Goal: Information Seeking & Learning: Learn about a topic

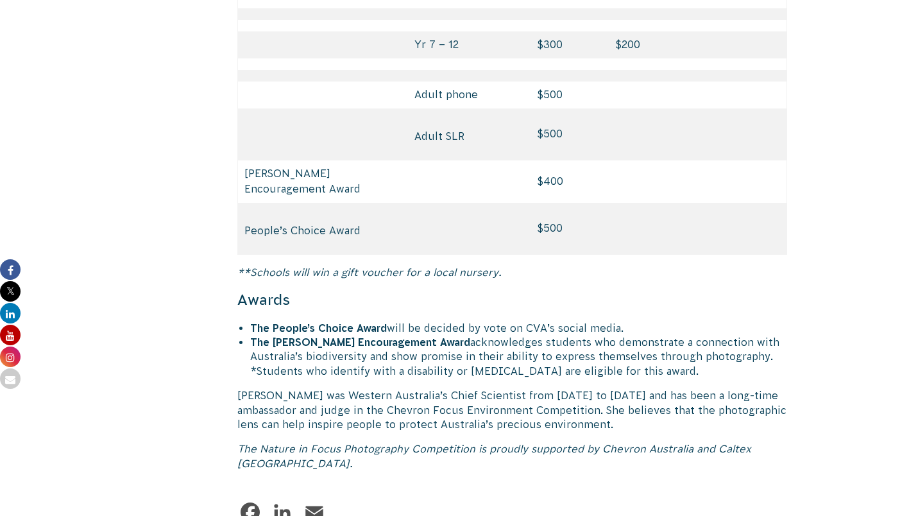
scroll to position [6263, 0]
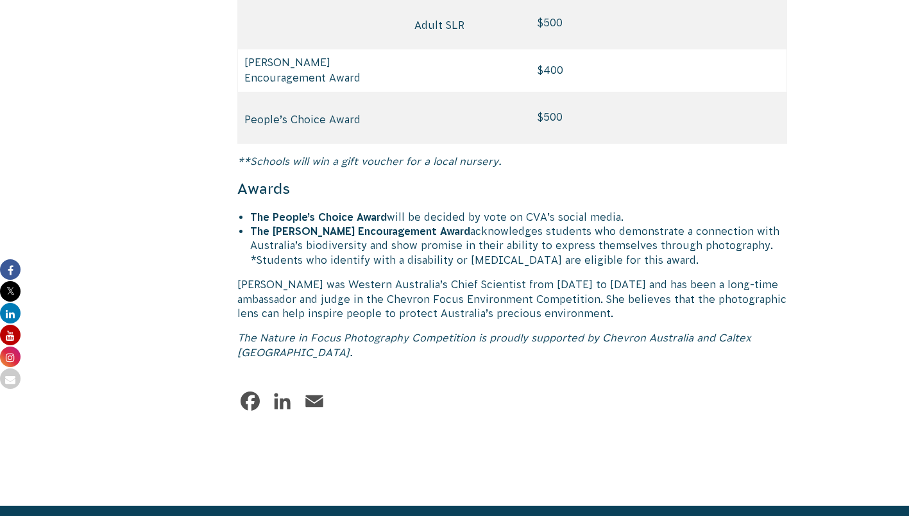
click at [386, 277] on p "[PERSON_NAME] was Western Australia’s Chief Scientist from [DATE] to [DATE] and…" at bounding box center [512, 298] width 550 height 43
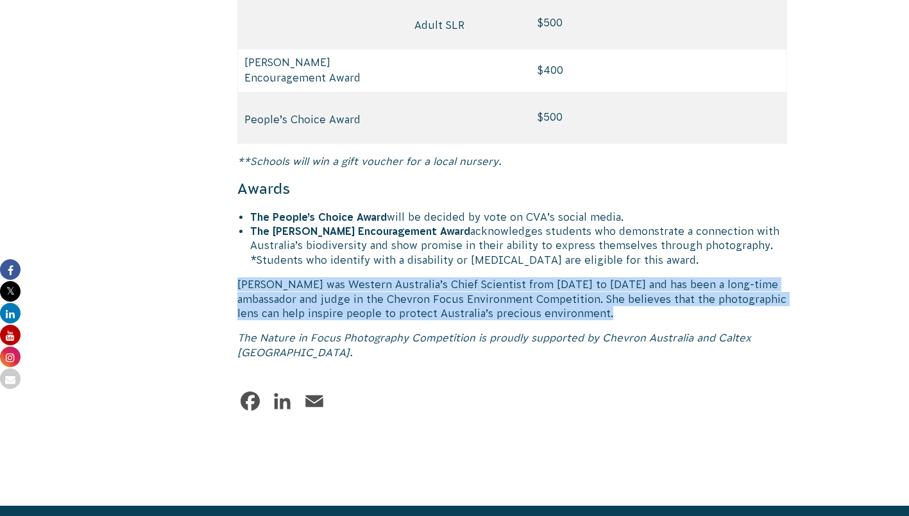
drag, startPoint x: 386, startPoint y: 253, endPoint x: 468, endPoint y: 258, distance: 82.3
click at [468, 277] on p "[PERSON_NAME] was Western Australia’s Chief Scientist from [DATE] to [DATE] and…" at bounding box center [512, 298] width 550 height 43
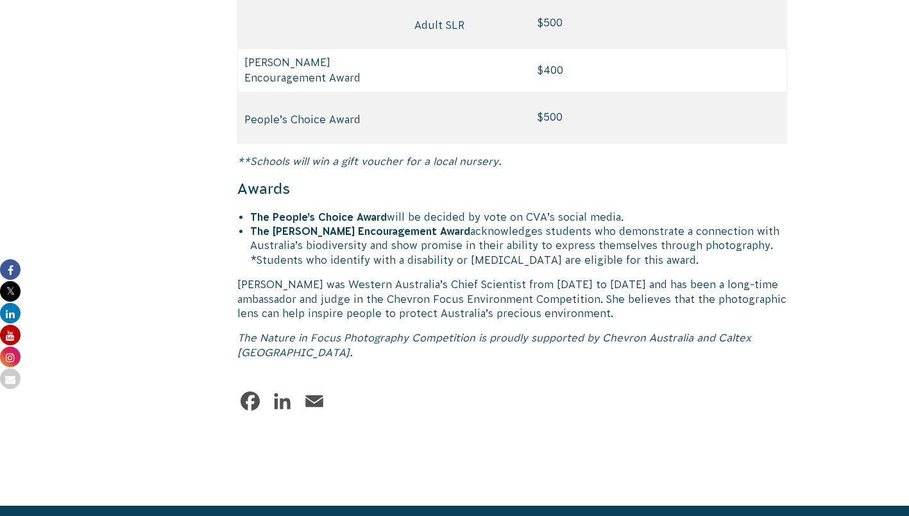
click at [452, 330] on p "The Nature in Focus Photography Competition is proudly supported by Chevron Aus…" at bounding box center [512, 344] width 550 height 29
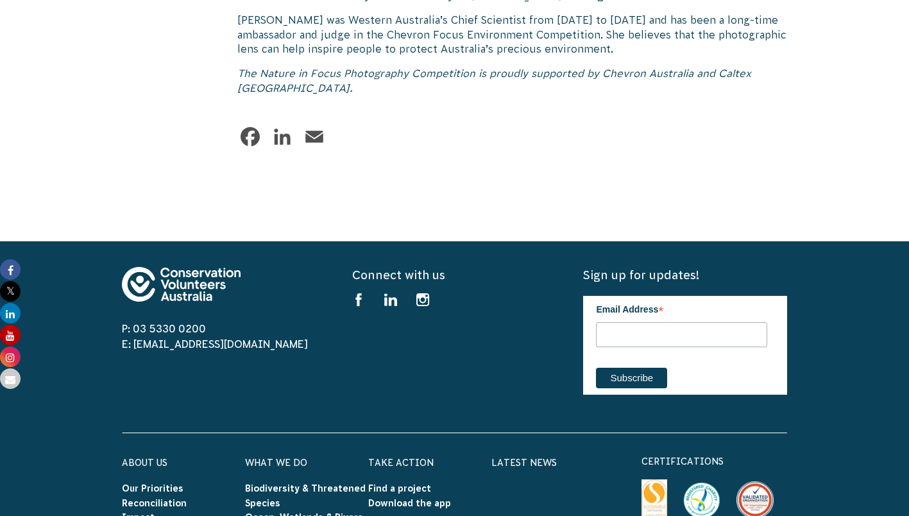
scroll to position [6517, 0]
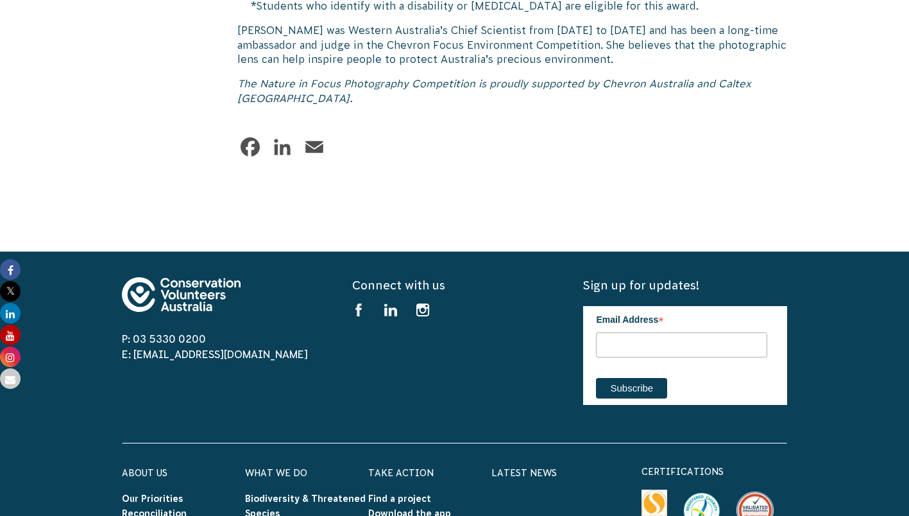
click at [361, 303] on use at bounding box center [359, 309] width 6 height 13
